Goal: Transaction & Acquisition: Download file/media

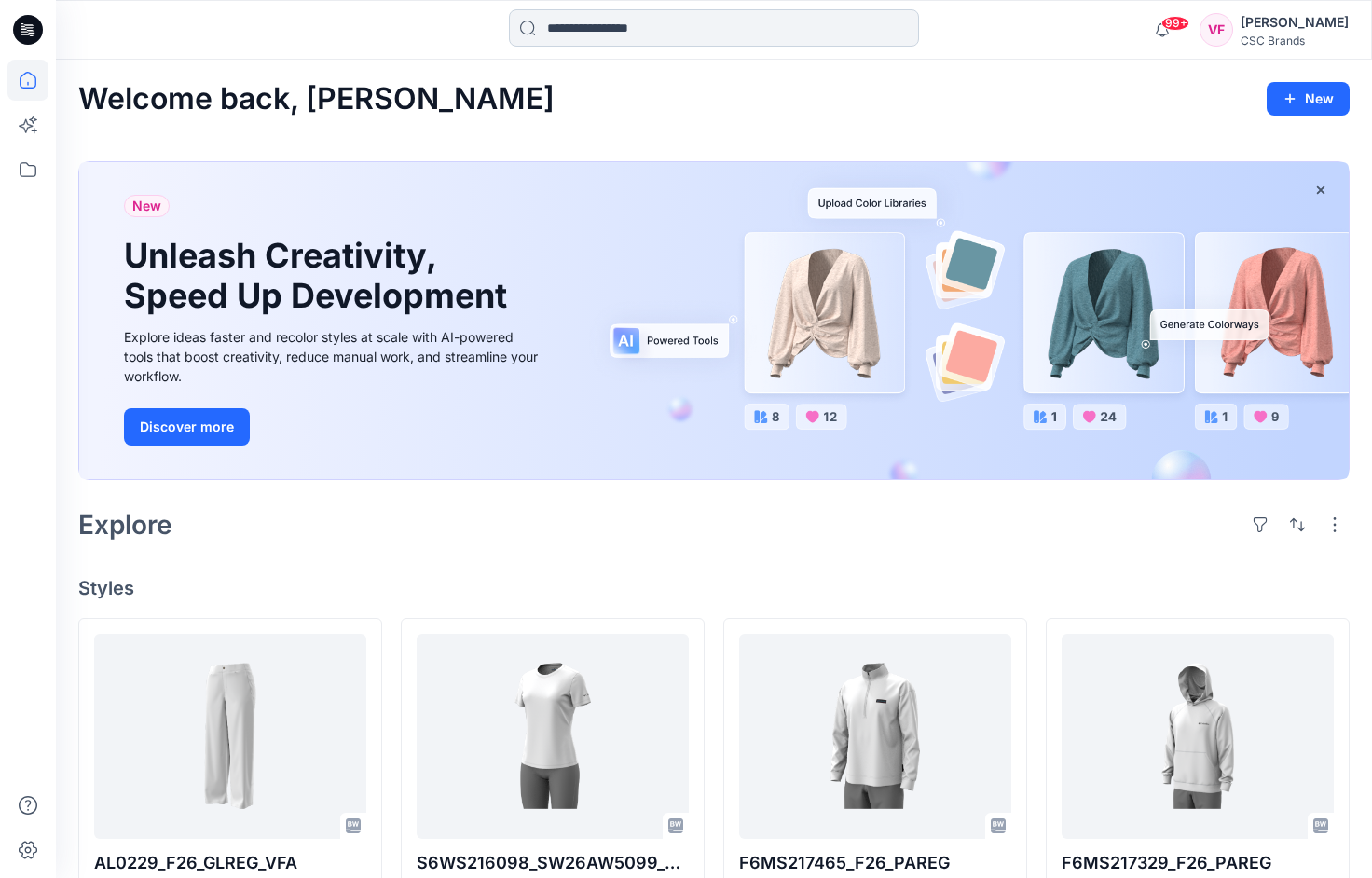
drag, startPoint x: 564, startPoint y: 24, endPoint x: 635, endPoint y: 41, distance: 73.0
click at [565, 24] on input at bounding box center [714, 28] width 410 height 37
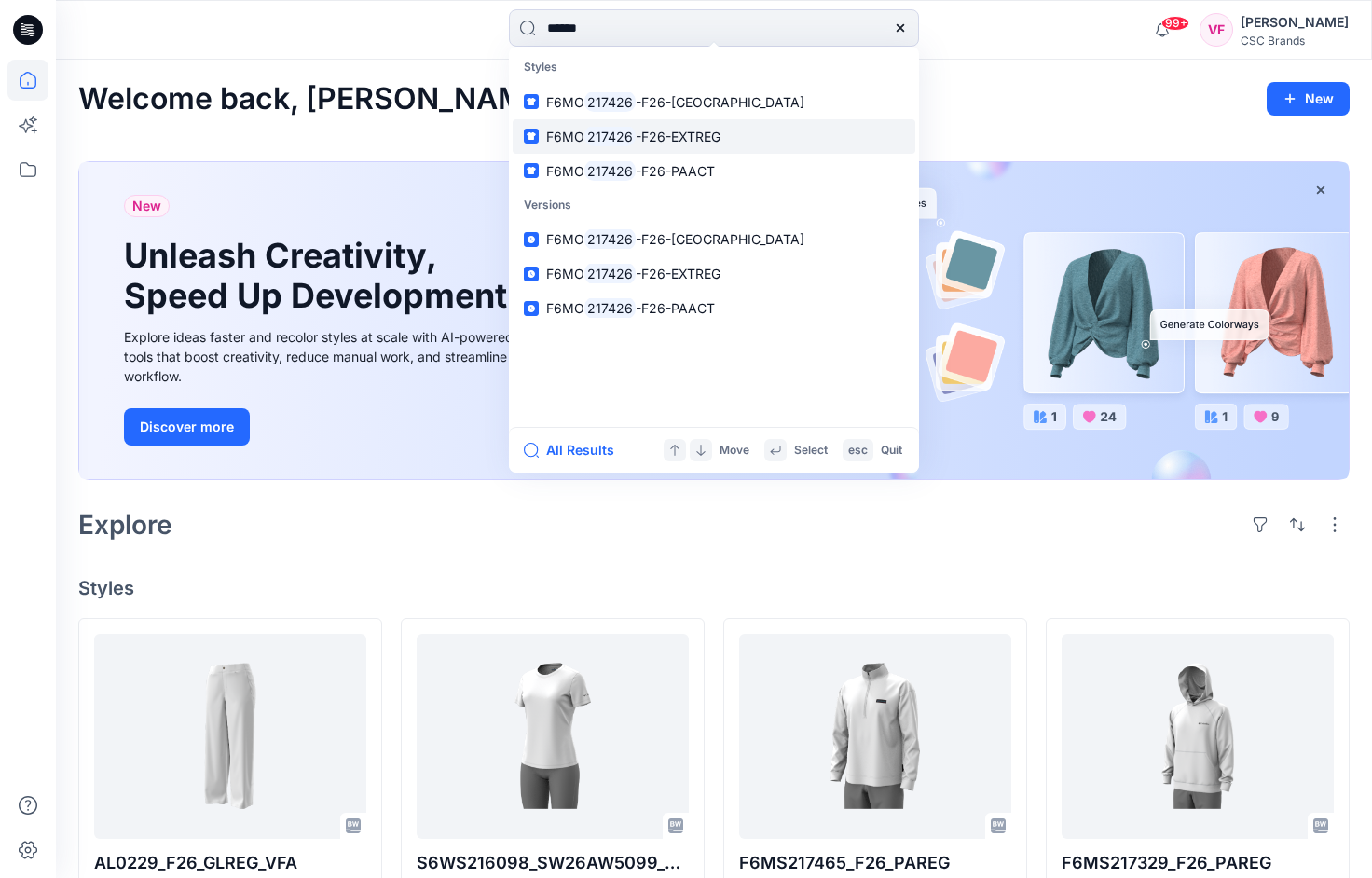
type input "******"
click at [684, 134] on span "-F26-EXTREG" at bounding box center [677, 136] width 85 height 16
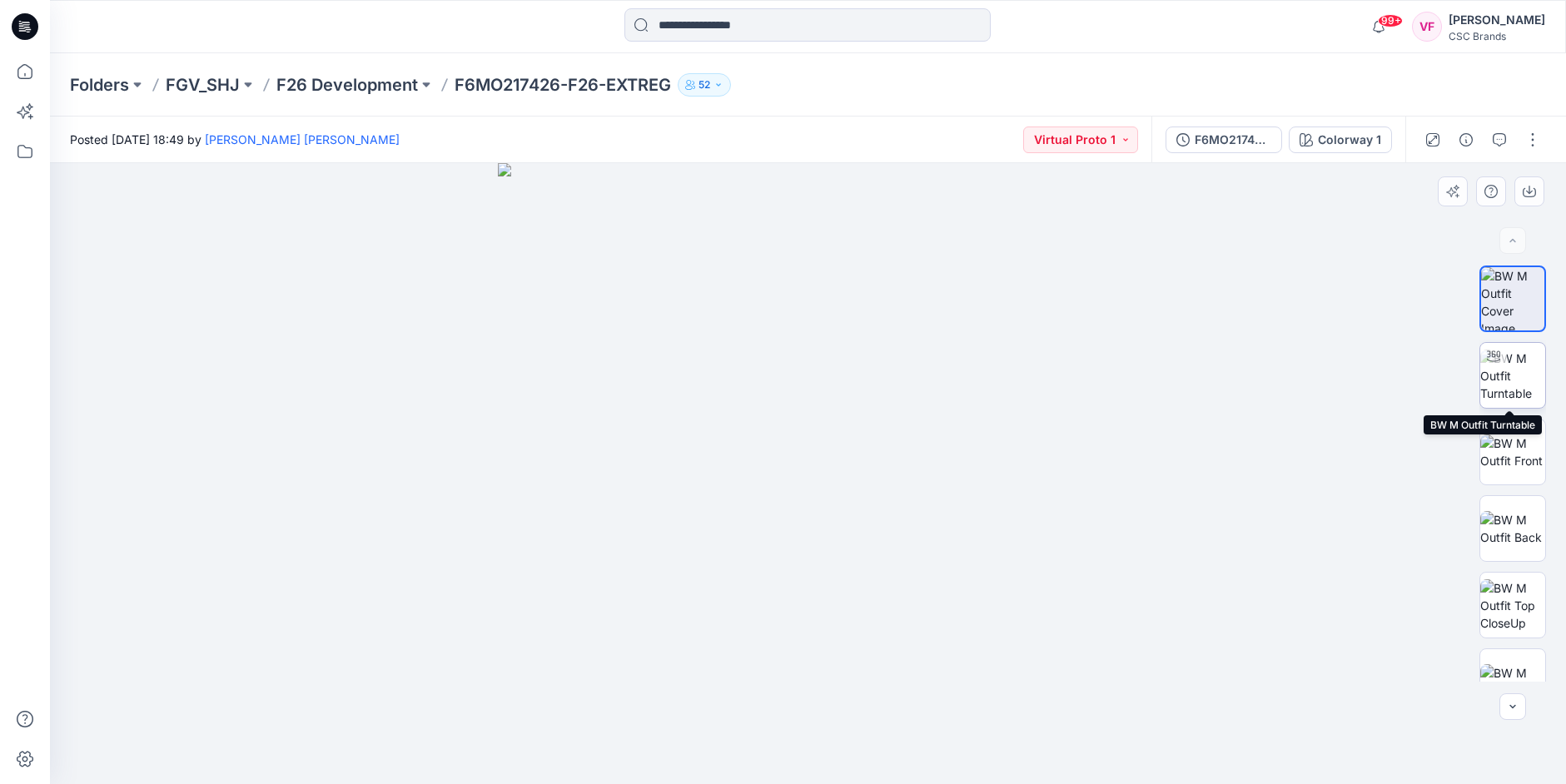
click at [1225, 376] on img at bounding box center [1513, 376] width 65 height 52
drag, startPoint x: 974, startPoint y: 752, endPoint x: 873, endPoint y: 742, distance: 101.5
click at [873, 742] on icon at bounding box center [810, 734] width 503 height 62
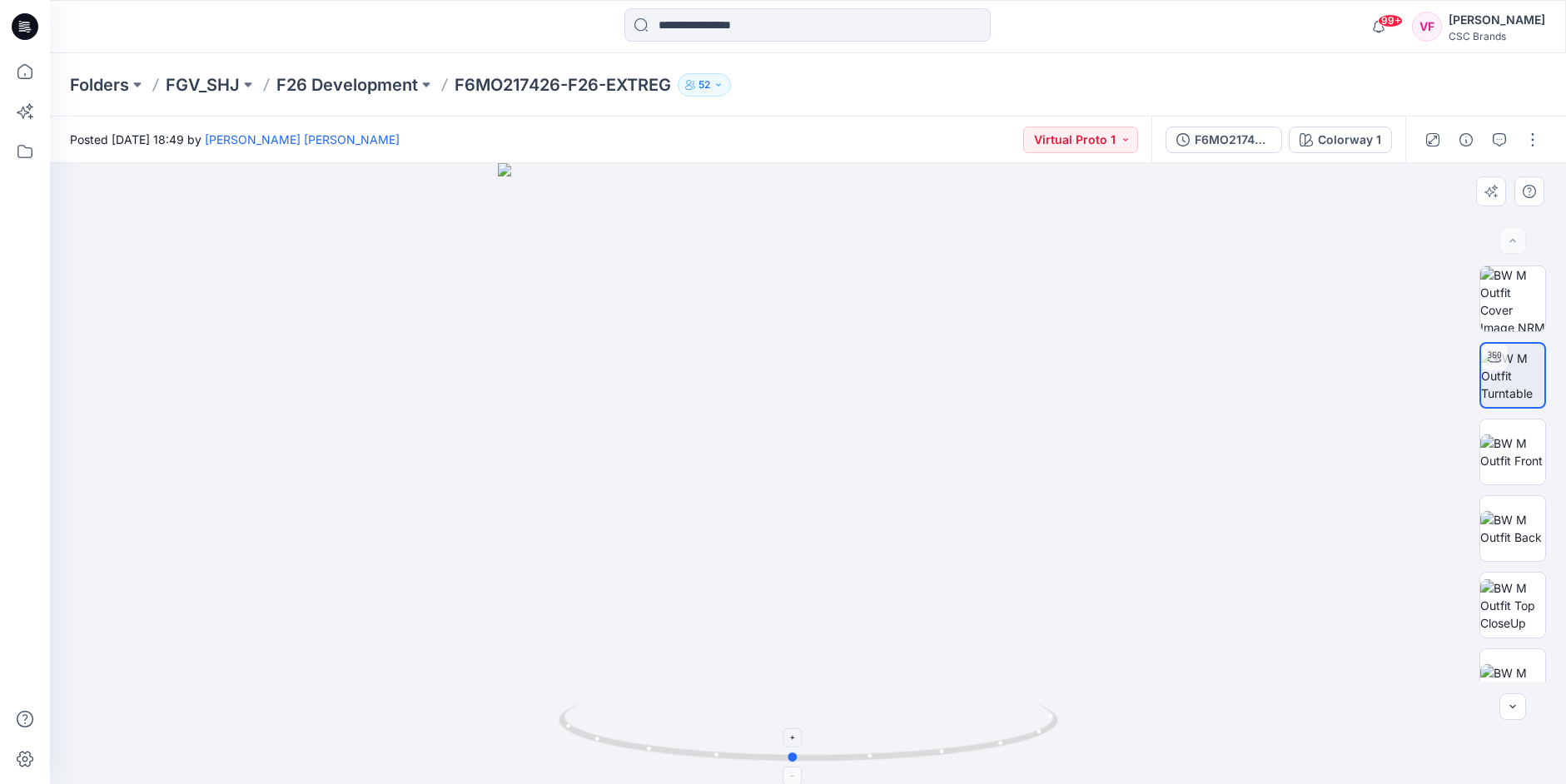
drag, startPoint x: 884, startPoint y: 742, endPoint x: 968, endPoint y: 737, distance: 84.1
click at [968, 737] on icon at bounding box center [810, 734] width 503 height 62
click at [1225, 604] on img at bounding box center [1513, 605] width 65 height 52
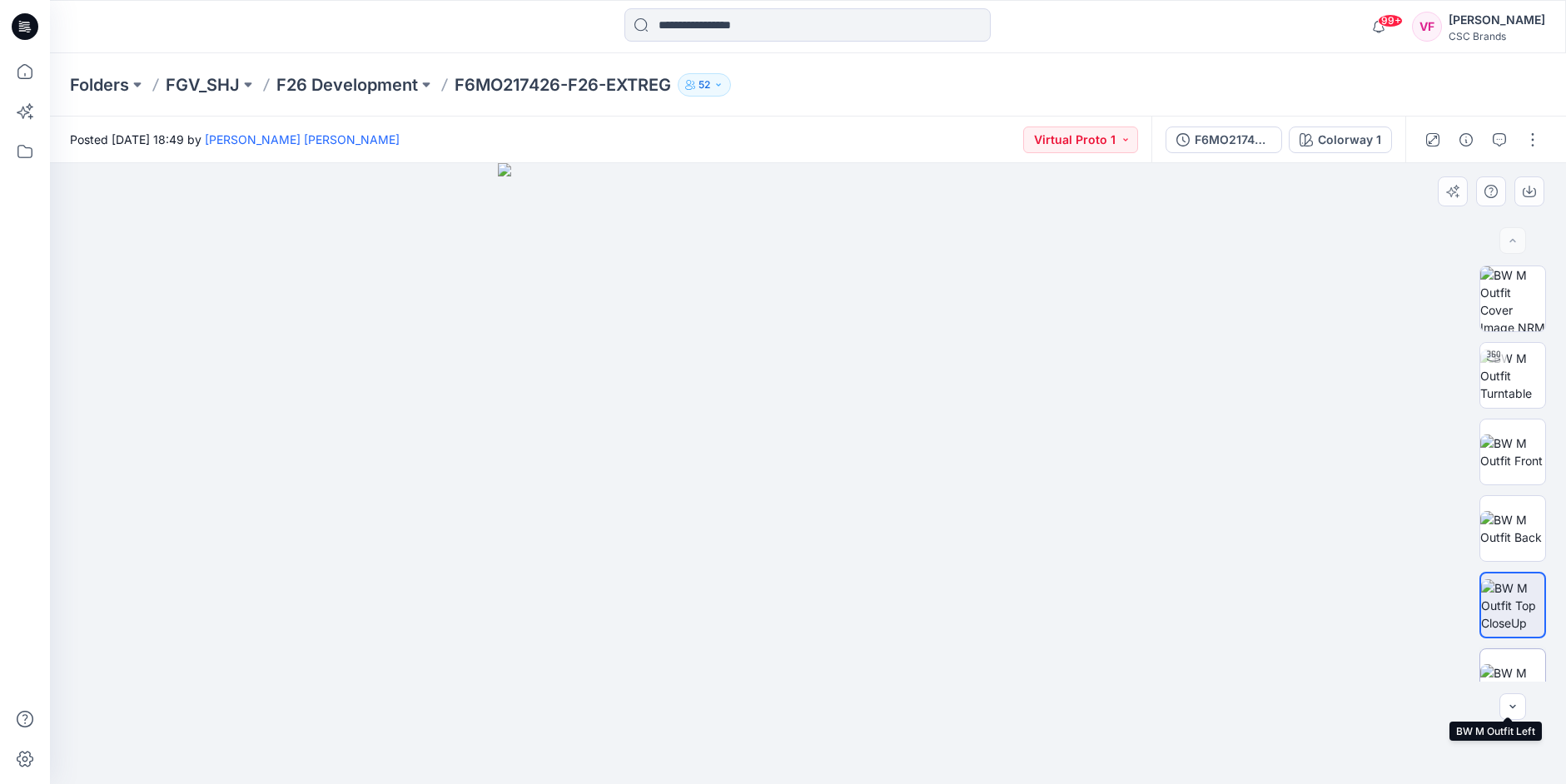
click at [1225, 664] on img at bounding box center [1513, 682] width 65 height 35
click at [1225, 701] on icon "button" at bounding box center [1513, 707] width 13 height 13
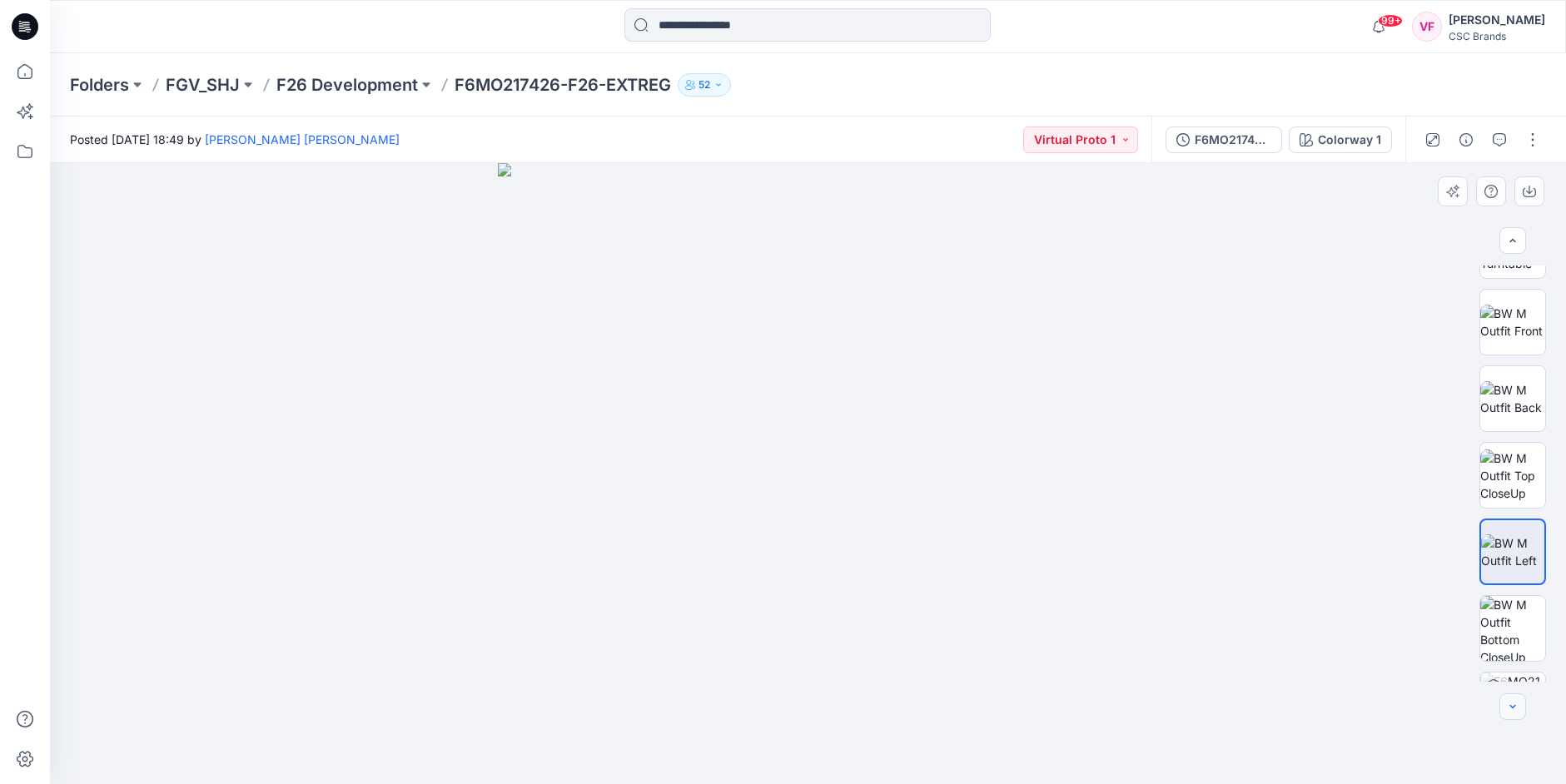
click at [1225, 701] on icon "button" at bounding box center [1513, 707] width 13 height 13
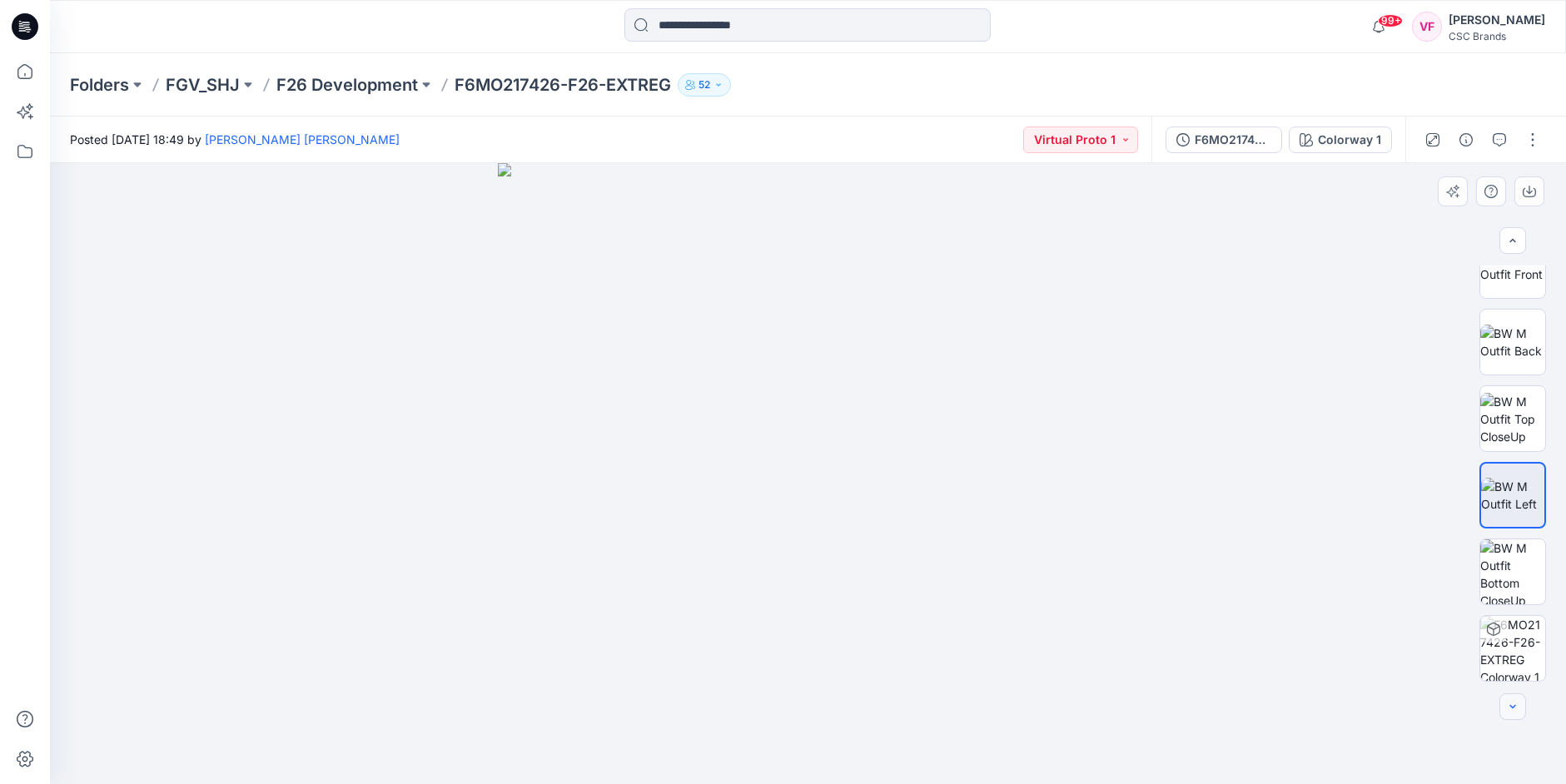
click at [1225, 701] on div at bounding box center [1513, 707] width 27 height 27
click at [1225, 561] on img at bounding box center [1513, 572] width 65 height 65
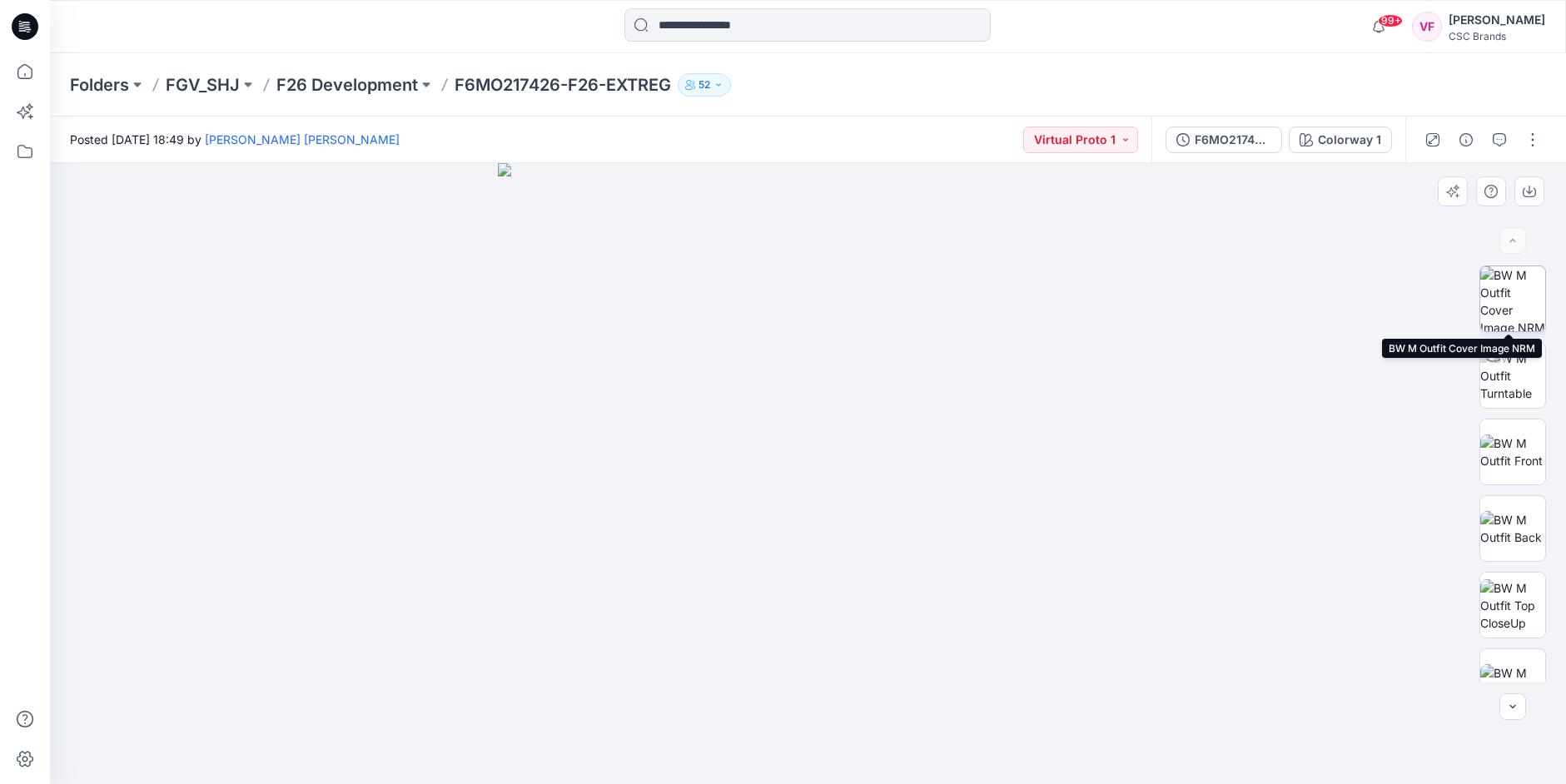
click at [1225, 292] on img at bounding box center [1513, 299] width 65 height 65
click at [1225, 602] on img at bounding box center [1513, 605] width 65 height 52
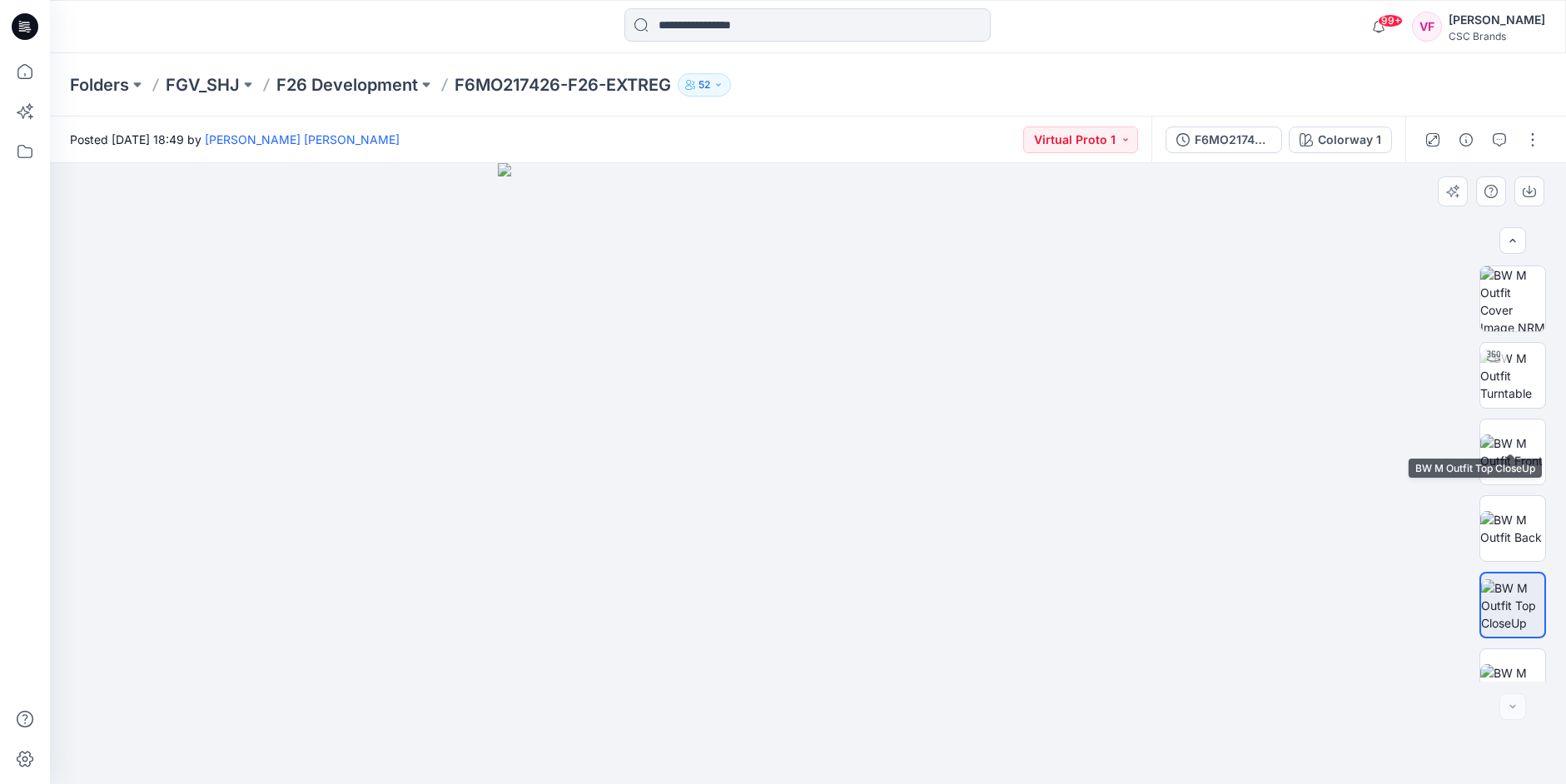
scroll to position [187, 0]
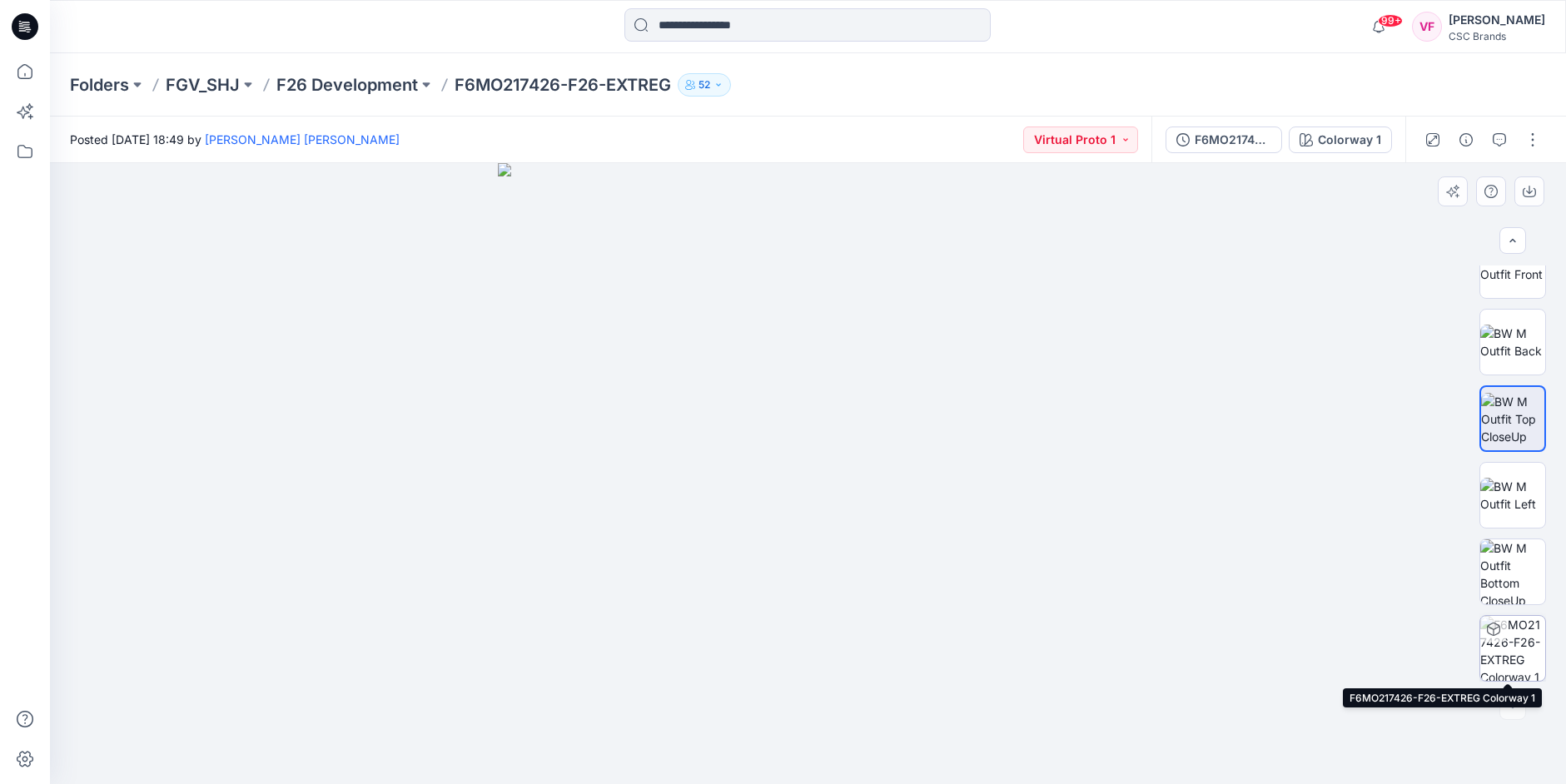
click at [1225, 636] on img at bounding box center [1513, 648] width 65 height 65
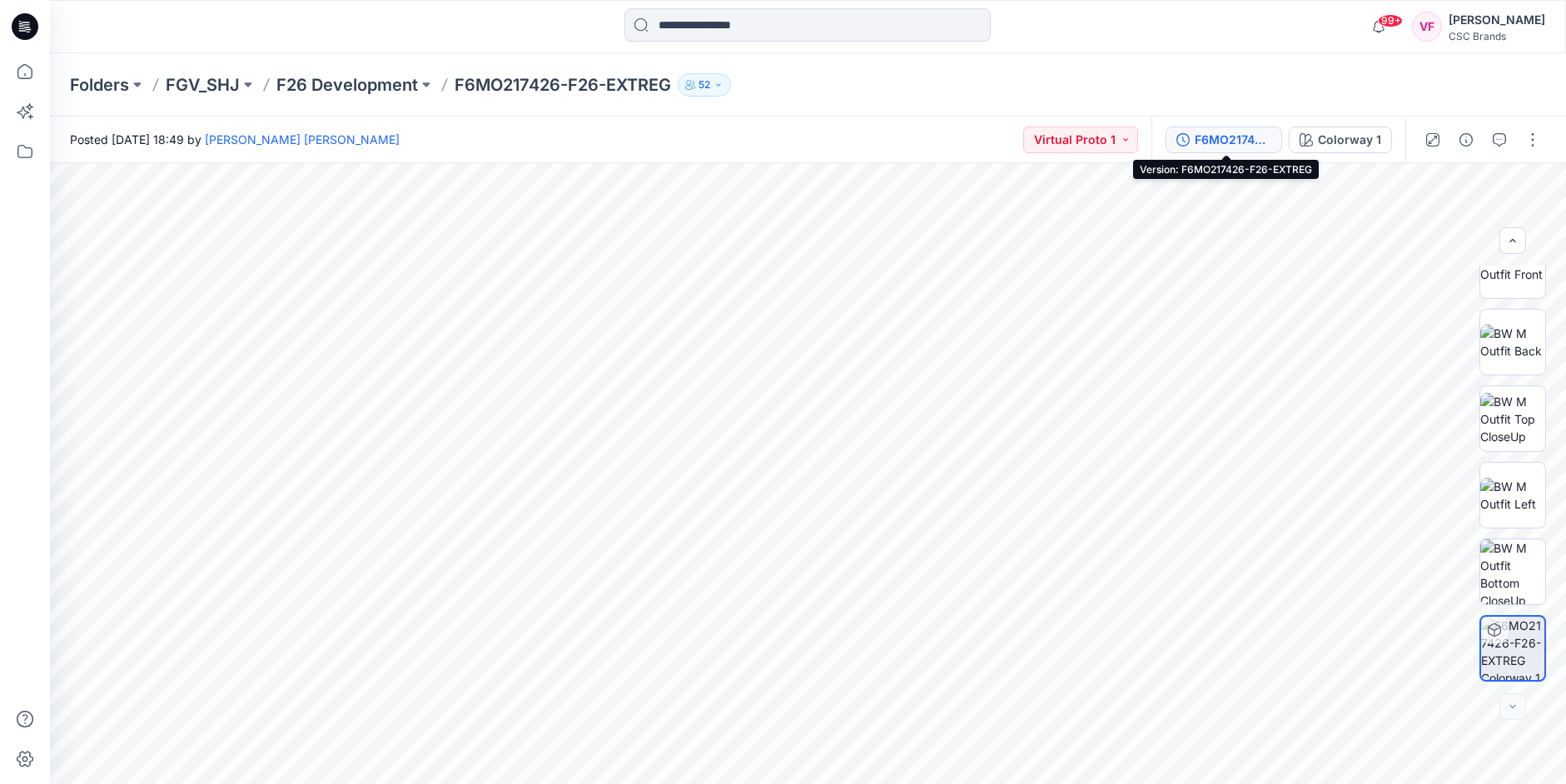
click at [1225, 140] on div "F6MO217426-F26-EXTREG" at bounding box center [1233, 140] width 77 height 18
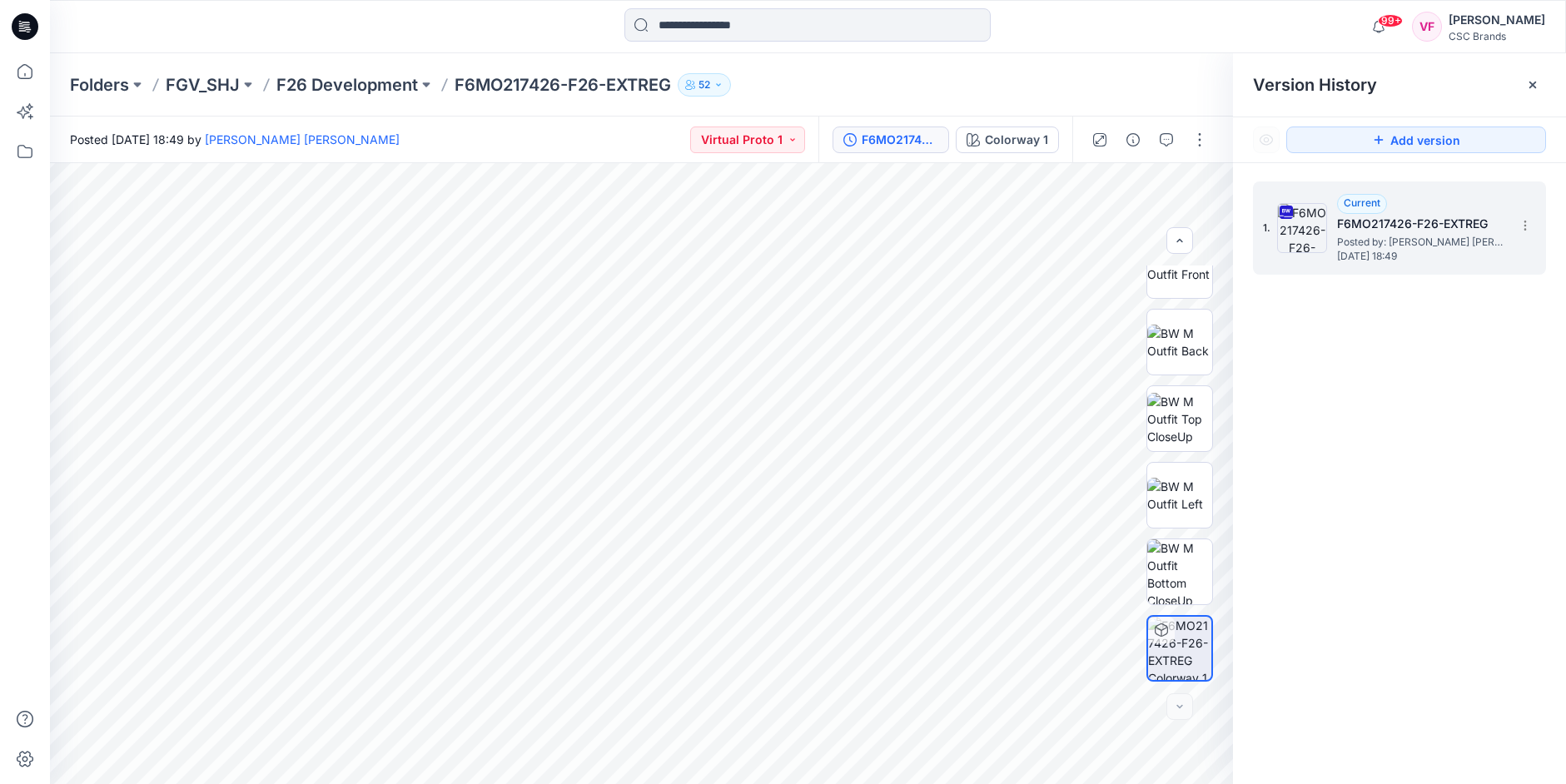
click at [1225, 227] on img at bounding box center [1303, 228] width 50 height 50
click at [1225, 234] on span "Posted by: [PERSON_NAME] [PERSON_NAME]" at bounding box center [1421, 242] width 167 height 17
click at [1225, 207] on icon at bounding box center [1287, 212] width 13 height 13
click at [876, 132] on div "F6MO217426-F26-EXTREG" at bounding box center [900, 140] width 77 height 18
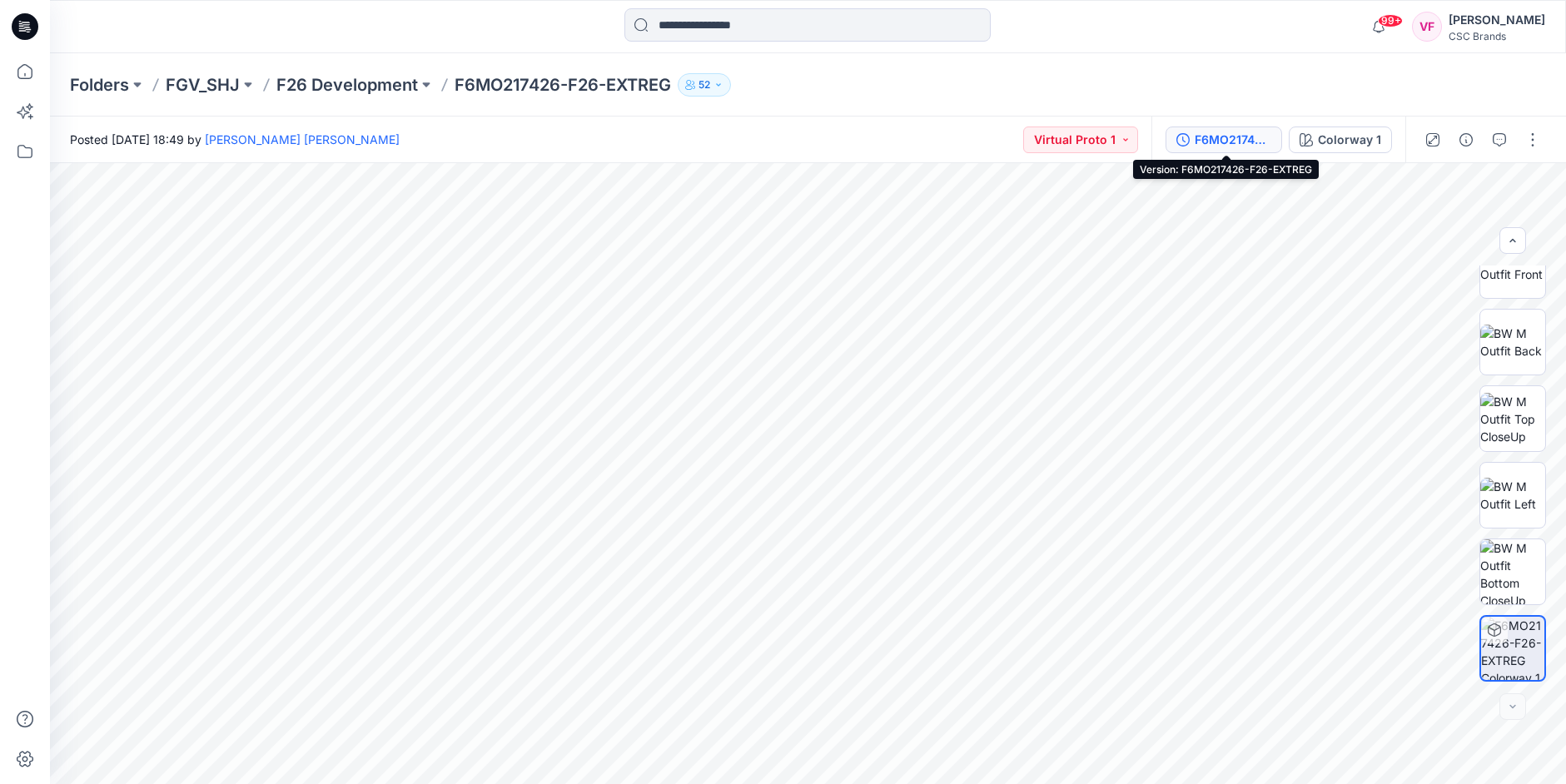
click at [1225, 134] on div "F6MO217426-F26-EXTREG" at bounding box center [1233, 140] width 77 height 18
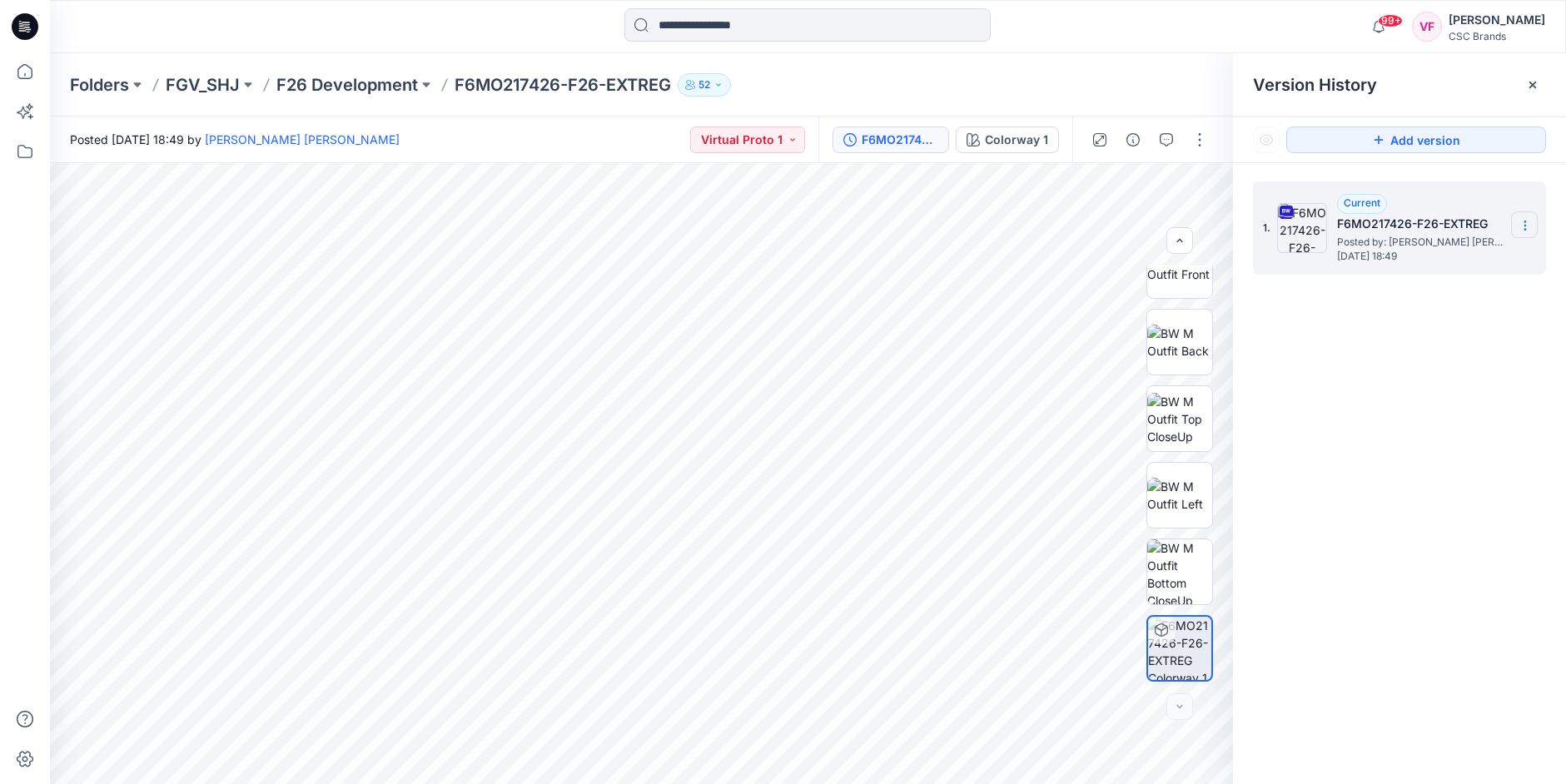
click at [1225, 222] on icon at bounding box center [1524, 222] width 1 height 1
click at [1225, 257] on span "Download Source BW File" at bounding box center [1442, 258] width 140 height 20
